Goal: Task Accomplishment & Management: Use online tool/utility

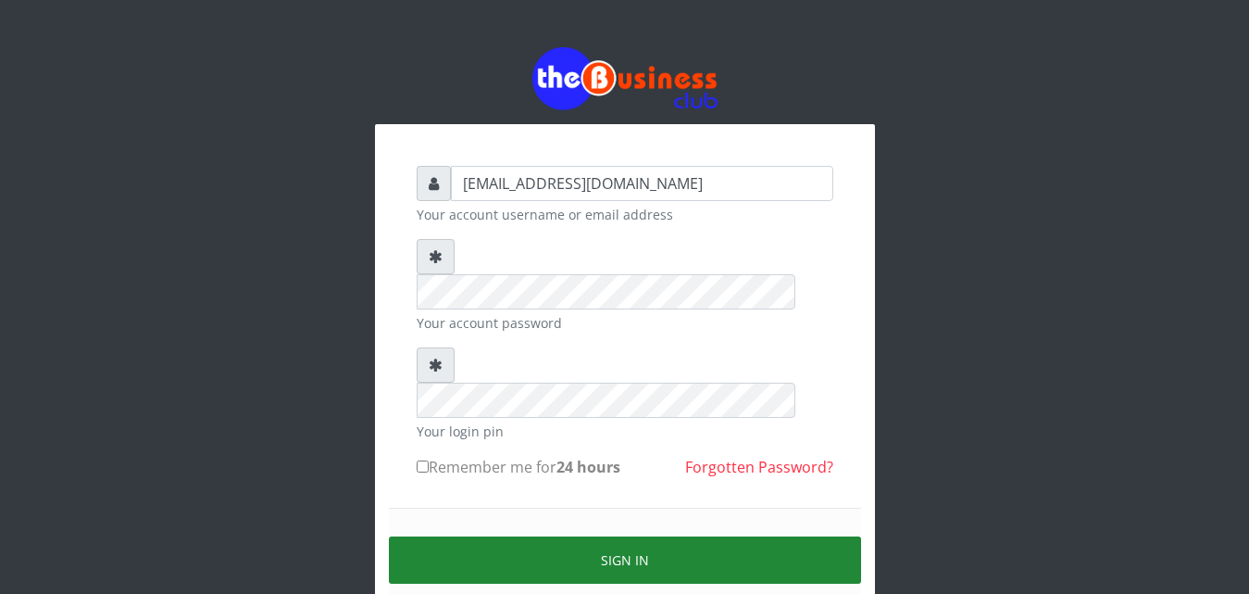
click at [646, 536] on button "Sign in" at bounding box center [625, 559] width 472 height 47
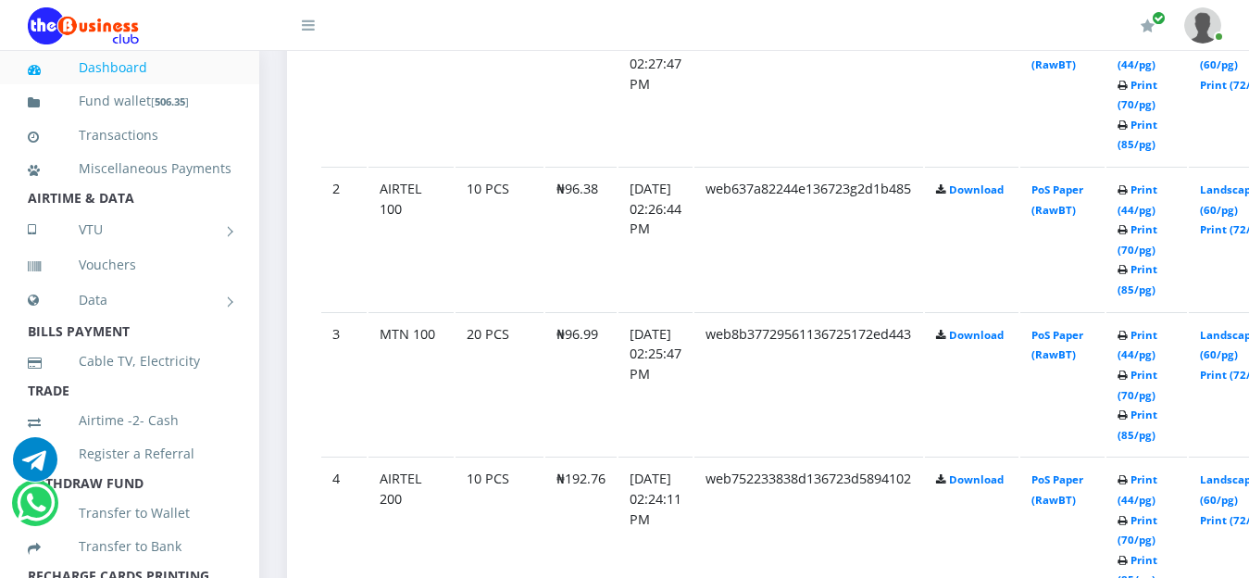
scroll to position [1140, 0]
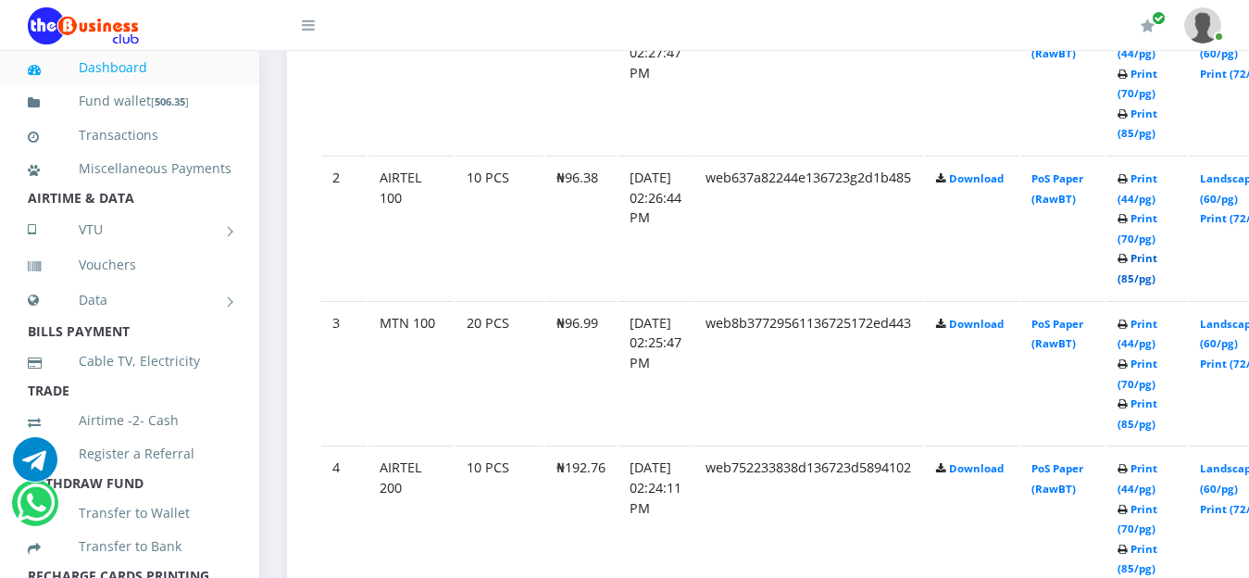
click at [1158, 255] on link "Print (85/pg)" at bounding box center [1138, 268] width 40 height 34
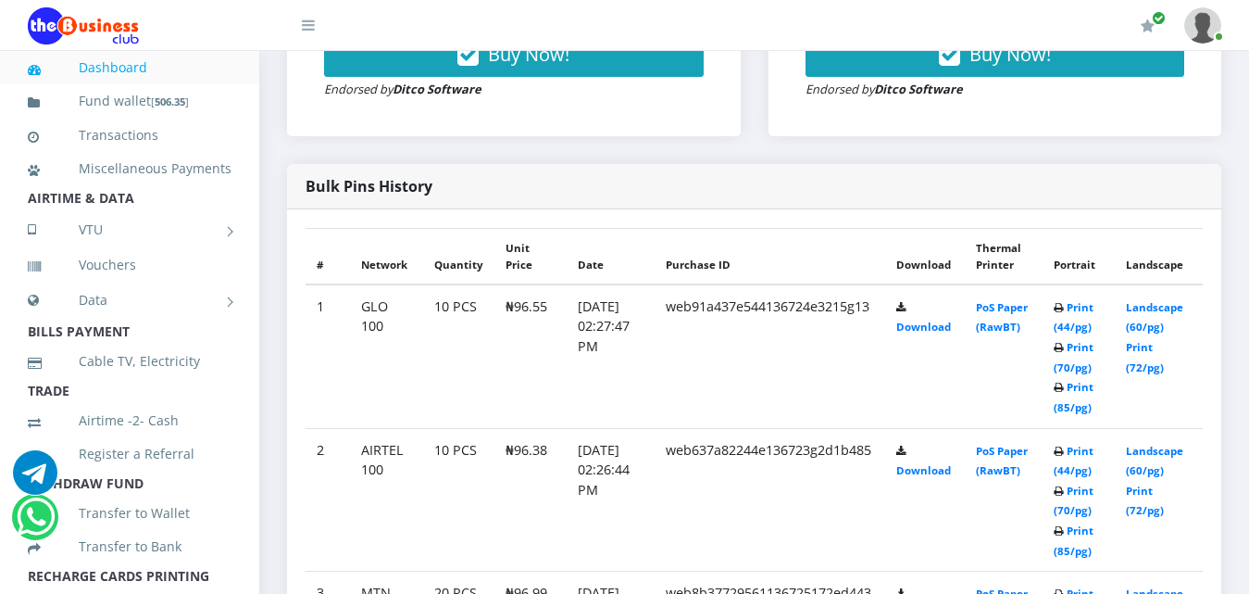
scroll to position [828, 0]
click at [1093, 385] on link "Print (85/pg)" at bounding box center [1074, 396] width 40 height 34
